Goal: Task Accomplishment & Management: Use online tool/utility

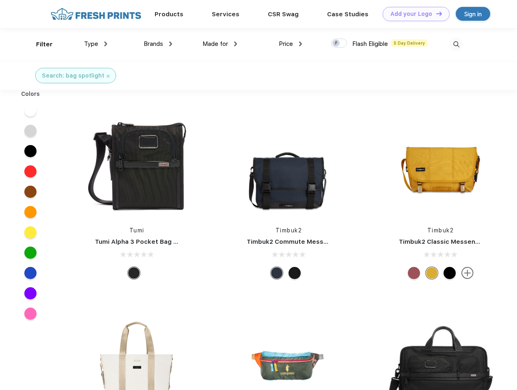
scroll to position [0, 0]
click at [413, 14] on link "Add your Logo Design Tool" at bounding box center [416, 14] width 67 height 14
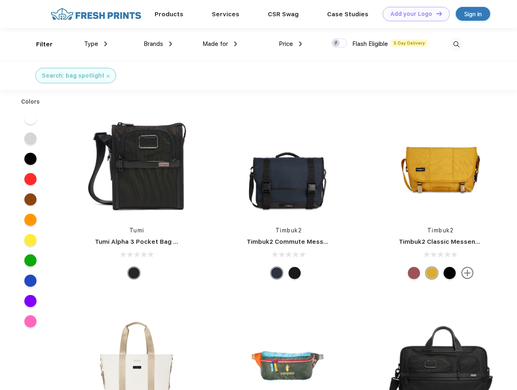
click at [0, 0] on div "Design Tool" at bounding box center [0, 0] width 0 height 0
click at [436, 13] on link "Add your Logo Design Tool" at bounding box center [416, 14] width 67 height 14
click at [39, 44] on div "Filter" at bounding box center [44, 44] width 17 height 9
click at [96, 44] on span "Type" at bounding box center [91, 43] width 14 height 7
click at [158, 44] on span "Brands" at bounding box center [153, 43] width 19 height 7
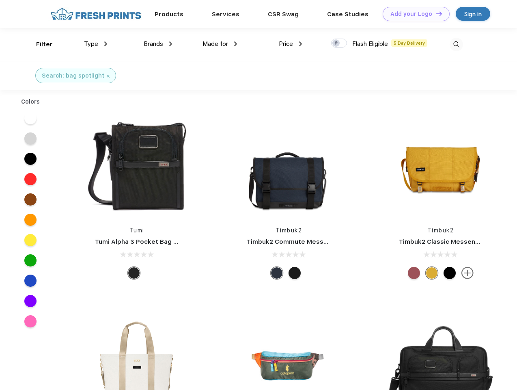
click at [220, 44] on span "Made for" at bounding box center [216, 43] width 26 height 7
click at [291, 44] on span "Price" at bounding box center [286, 43] width 14 height 7
click at [339, 43] on div at bounding box center [339, 43] width 16 height 9
click at [337, 43] on input "checkbox" at bounding box center [333, 40] width 5 height 5
click at [456, 44] on img at bounding box center [456, 44] width 13 height 13
